Goal: Task Accomplishment & Management: Use online tool/utility

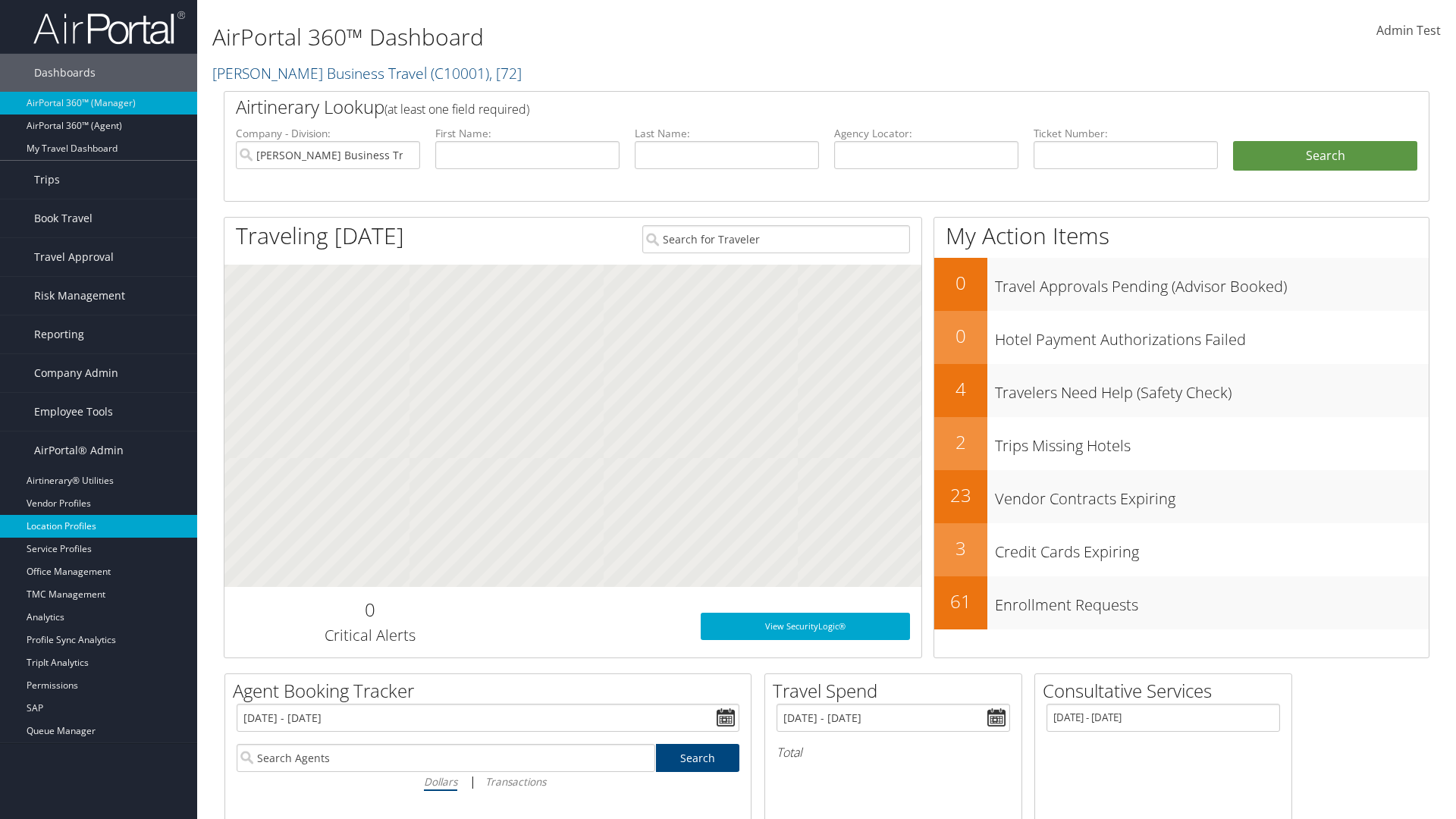
click at [99, 526] on link "Location Profiles" at bounding box center [99, 526] width 197 height 23
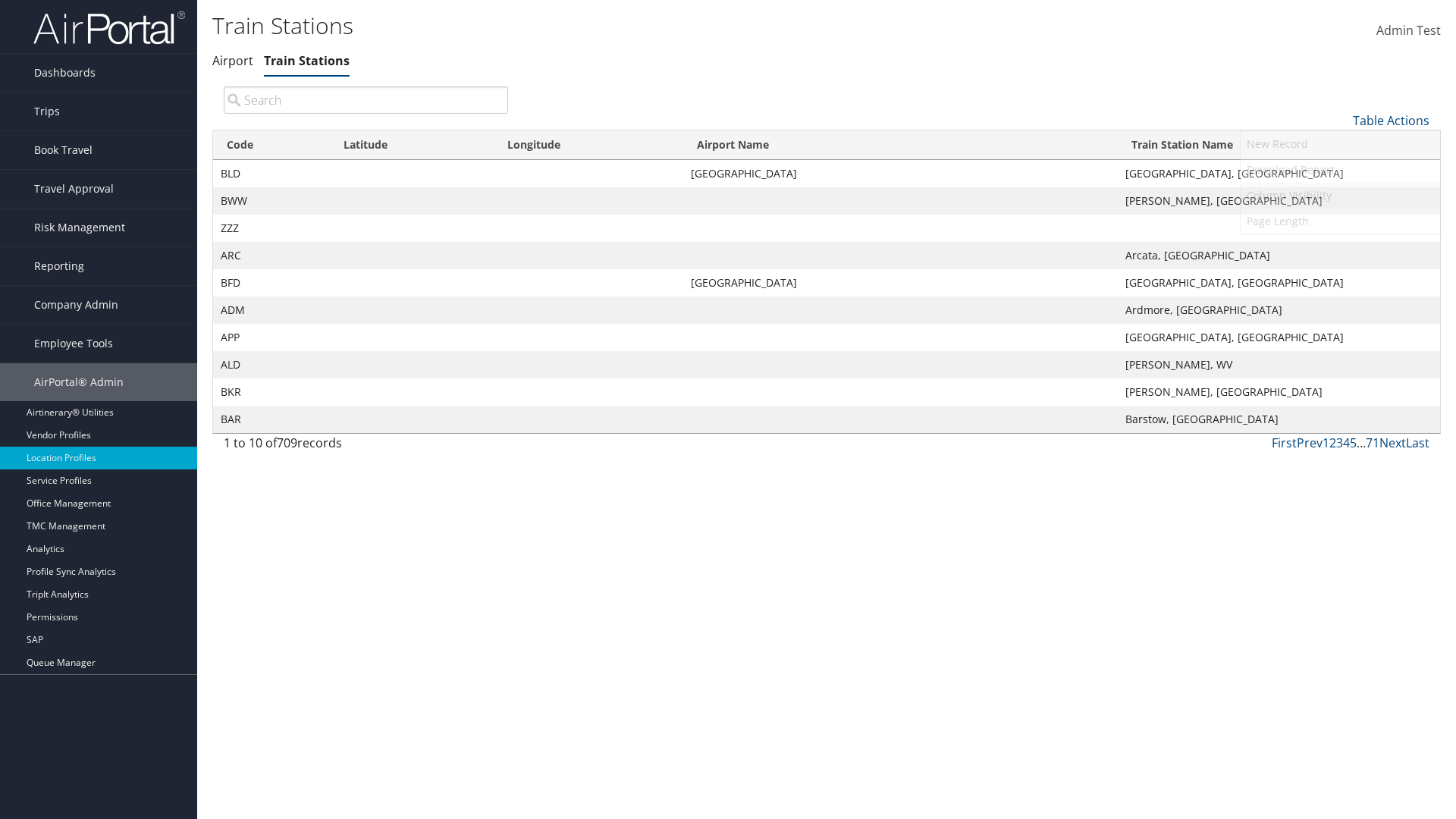
click at [1340, 195] on link "Column Visibility" at bounding box center [1340, 196] width 200 height 26
click at [1340, 145] on link "Code" at bounding box center [1340, 145] width 200 height 26
click at [1340, 170] on link "Latitude" at bounding box center [1340, 171] width 200 height 26
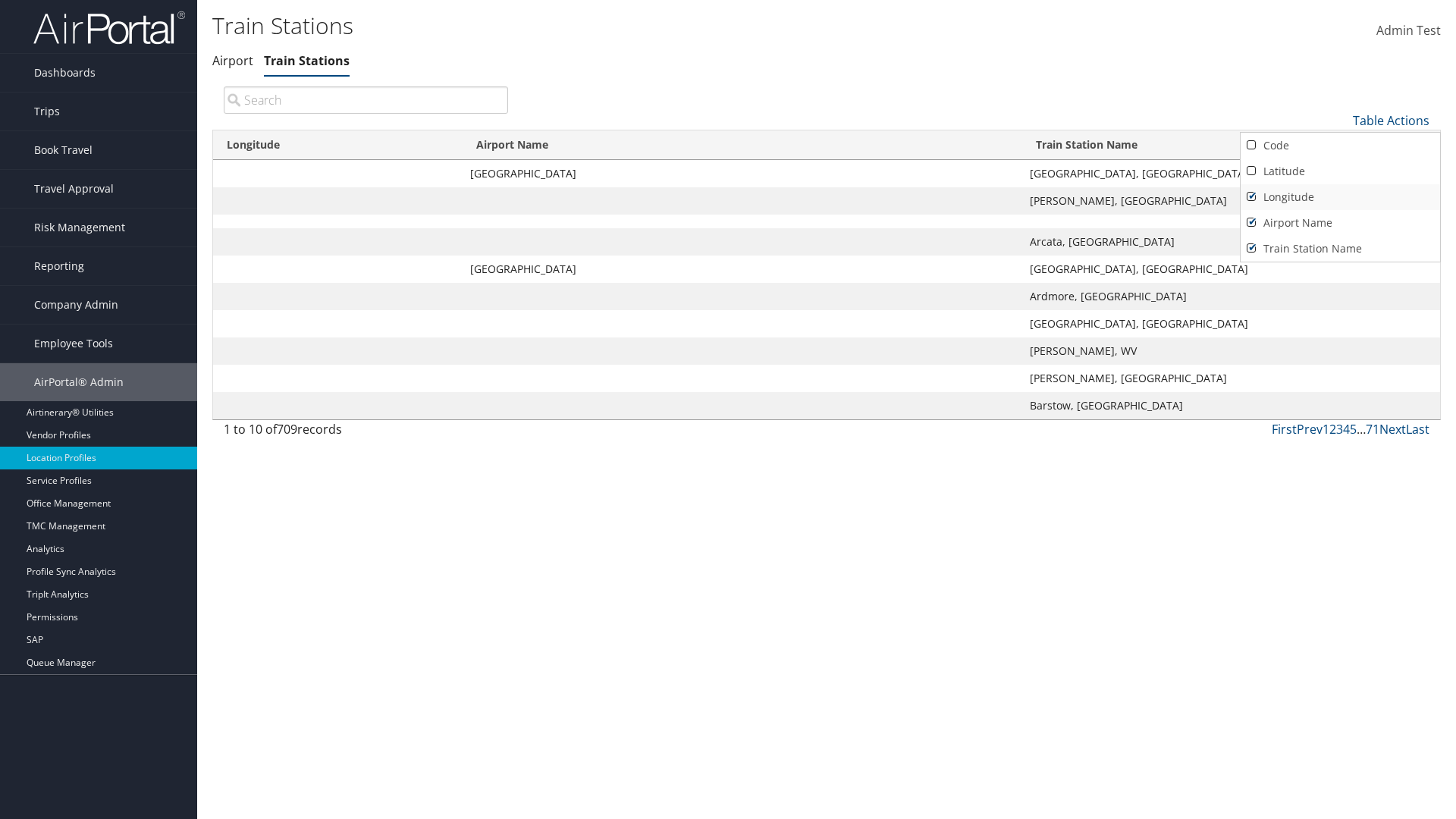
click at [1340, 196] on link "Longitude" at bounding box center [1340, 196] width 200 height 26
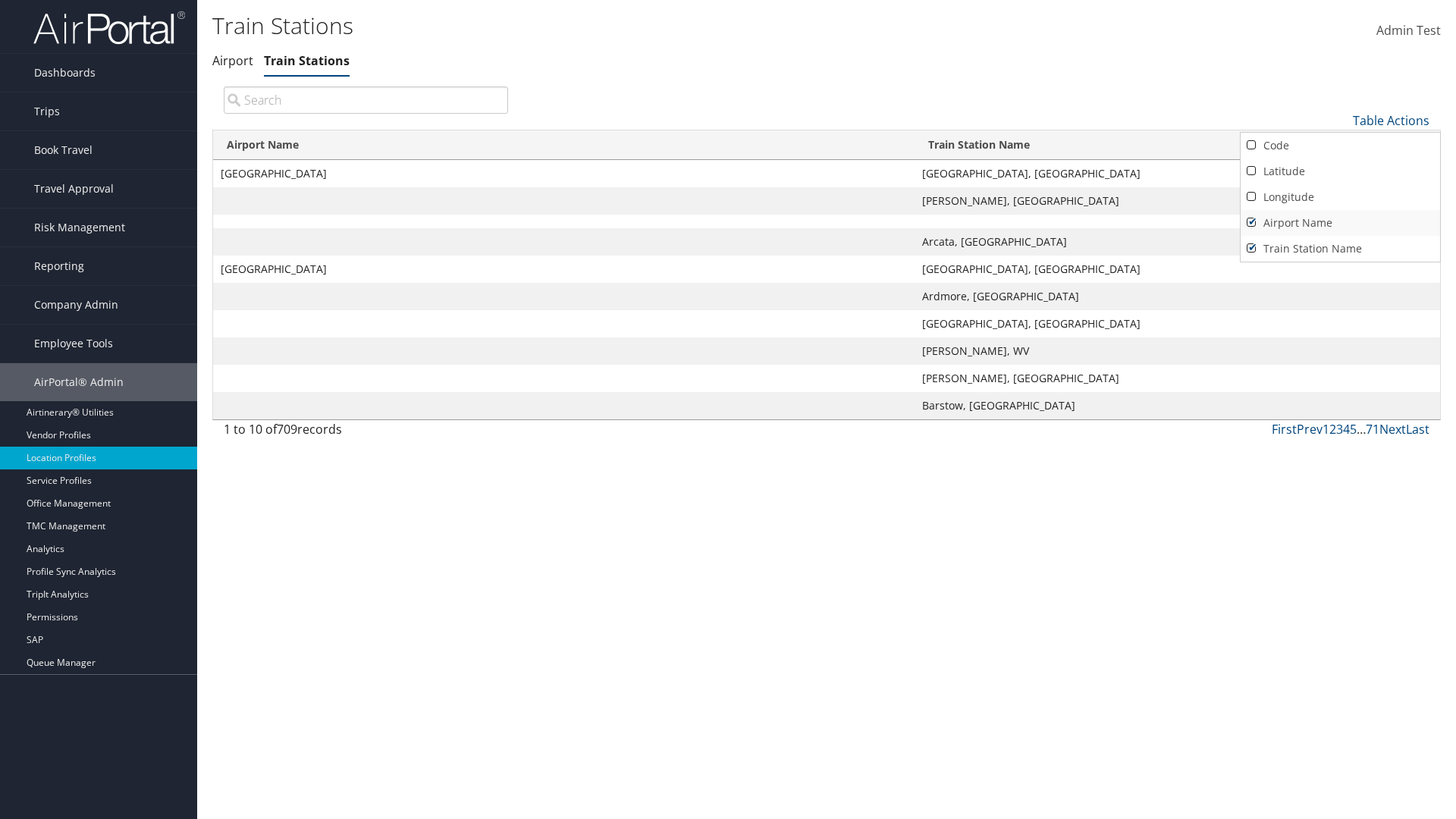
click at [1340, 222] on link "Airport Name" at bounding box center [1340, 222] width 200 height 26
click at [728, 410] on div at bounding box center [728, 410] width 1456 height 819
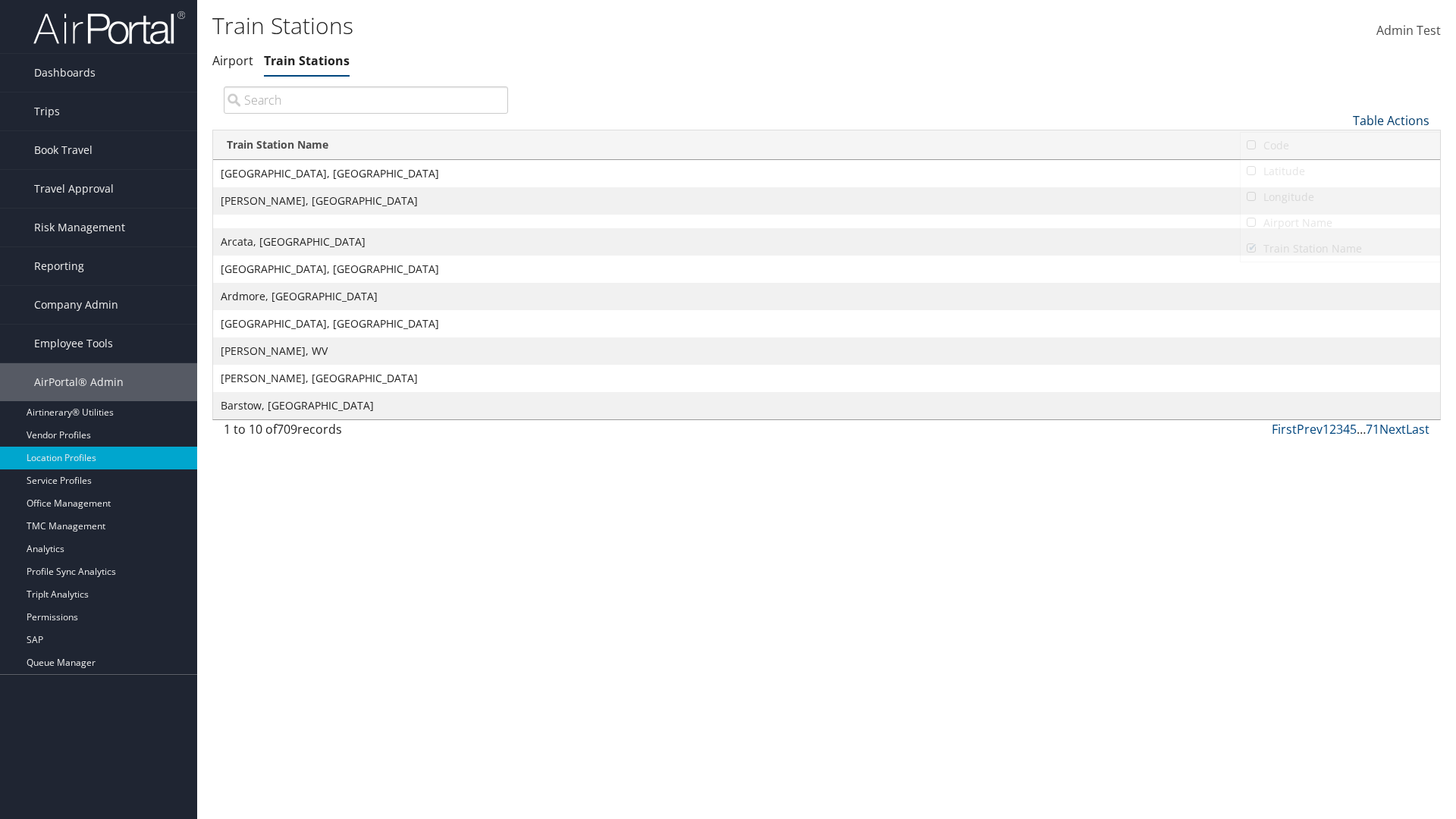
click at [1391, 120] on link "Table Actions" at bounding box center [1391, 120] width 77 height 17
click at [1340, 145] on link "Code" at bounding box center [1340, 145] width 200 height 26
click at [1340, 170] on link "Latitude" at bounding box center [1340, 171] width 200 height 26
